Goal: Transaction & Acquisition: Purchase product/service

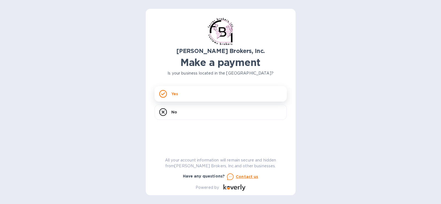
click at [231, 92] on div "Yes" at bounding box center [220, 93] width 132 height 15
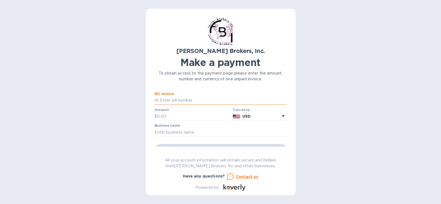
click at [217, 96] on input "text" at bounding box center [223, 100] width 128 height 8
type input "297524"
click at [201, 115] on input "text" at bounding box center [194, 116] width 74 height 8
type input "100.00"
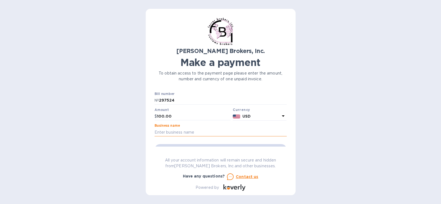
click at [230, 133] on input "text" at bounding box center [220, 132] width 132 height 8
type input "IREPSA COSMETICS LLC"
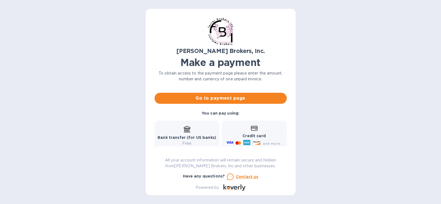
scroll to position [92, 0]
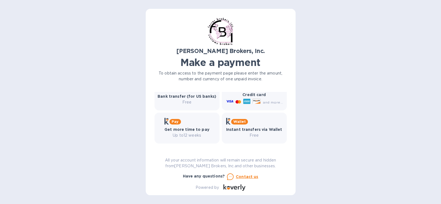
click at [194, 102] on p "Free" at bounding box center [187, 102] width 59 height 6
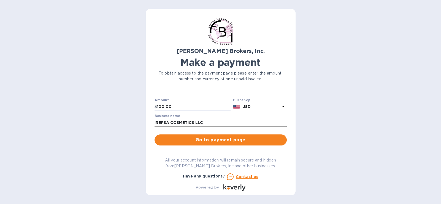
scroll to position [37, 0]
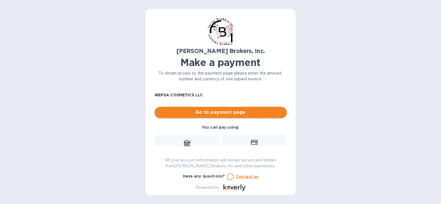
click at [245, 114] on span "Go to payment page" at bounding box center [220, 112] width 123 height 7
